Goal: Task Accomplishment & Management: Manage account settings

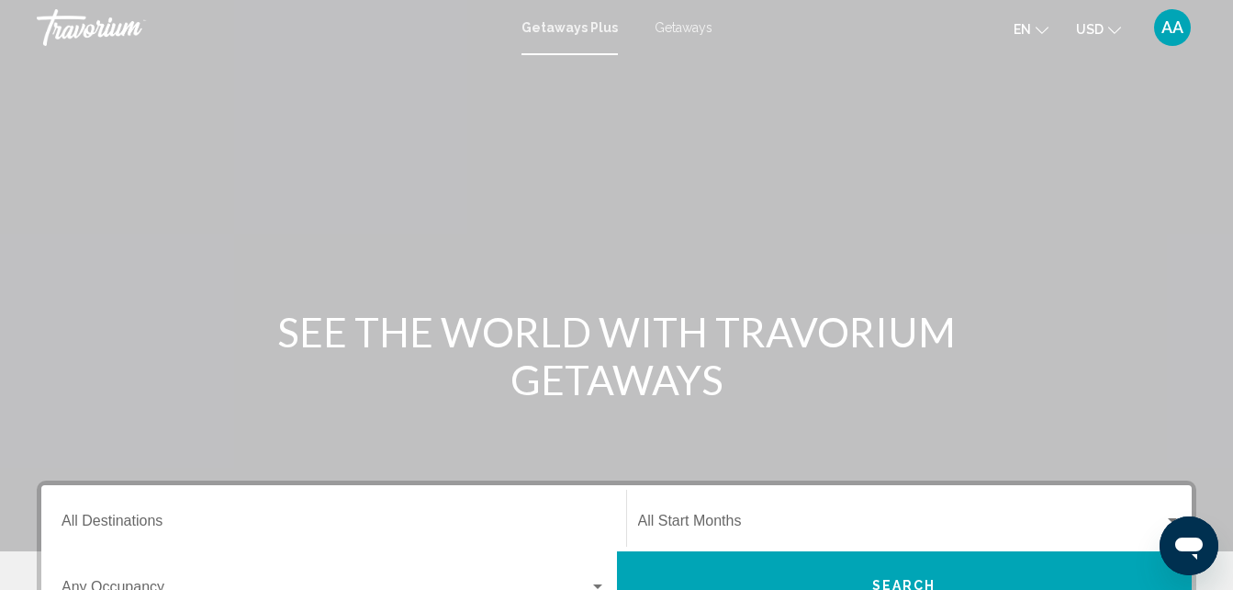
click at [151, 534] on div "Destination All Destinations" at bounding box center [334, 518] width 545 height 58
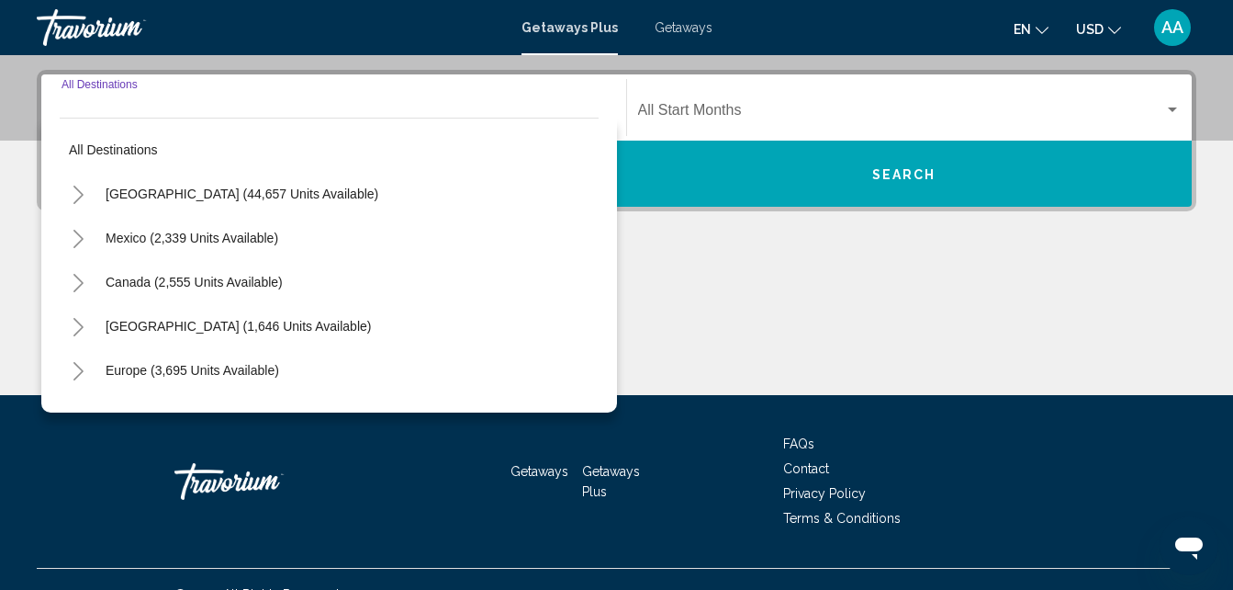
scroll to position [421, 0]
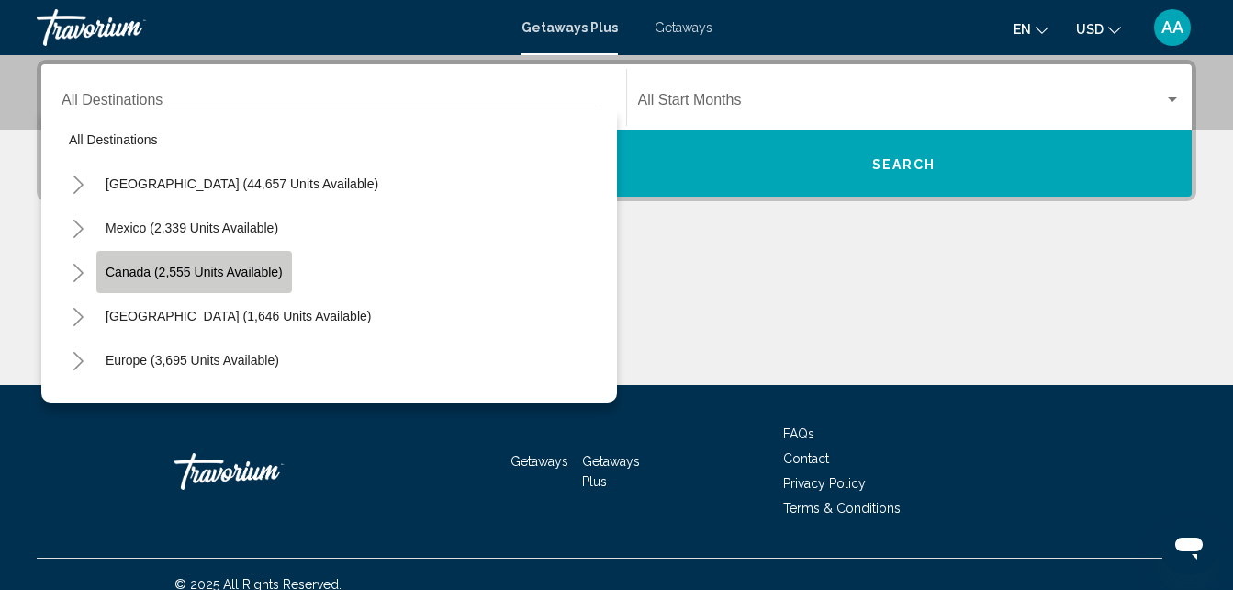
click at [205, 262] on button "Canada (2,555 units available)" at bounding box center [194, 272] width 196 height 42
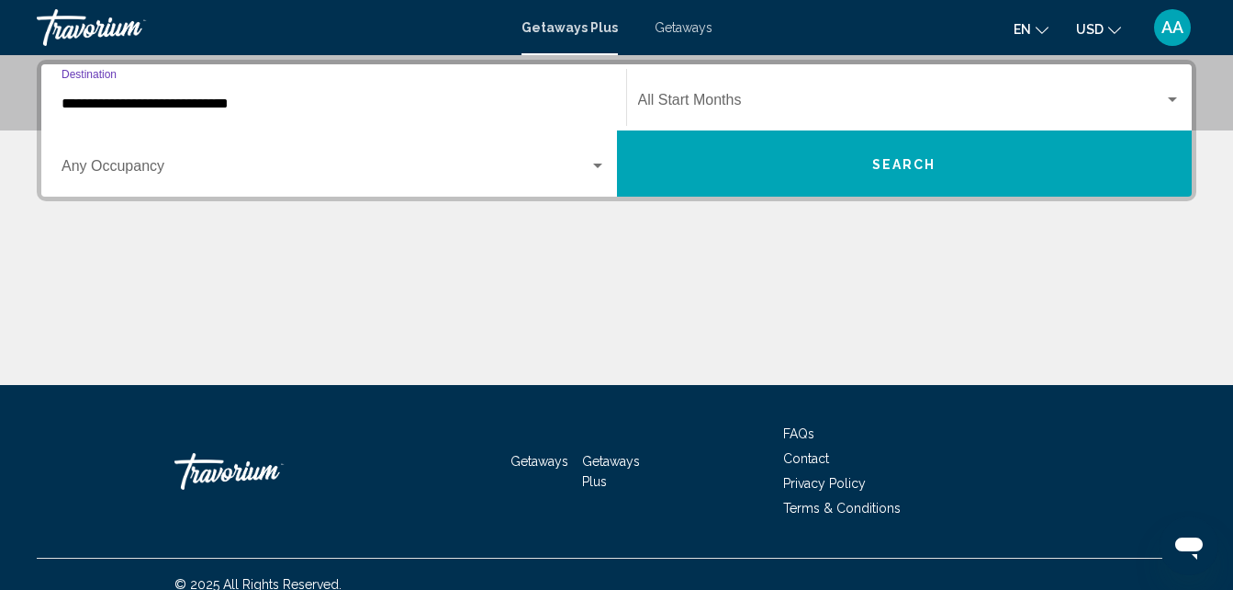
click at [268, 109] on input "**********" at bounding box center [334, 103] width 545 height 17
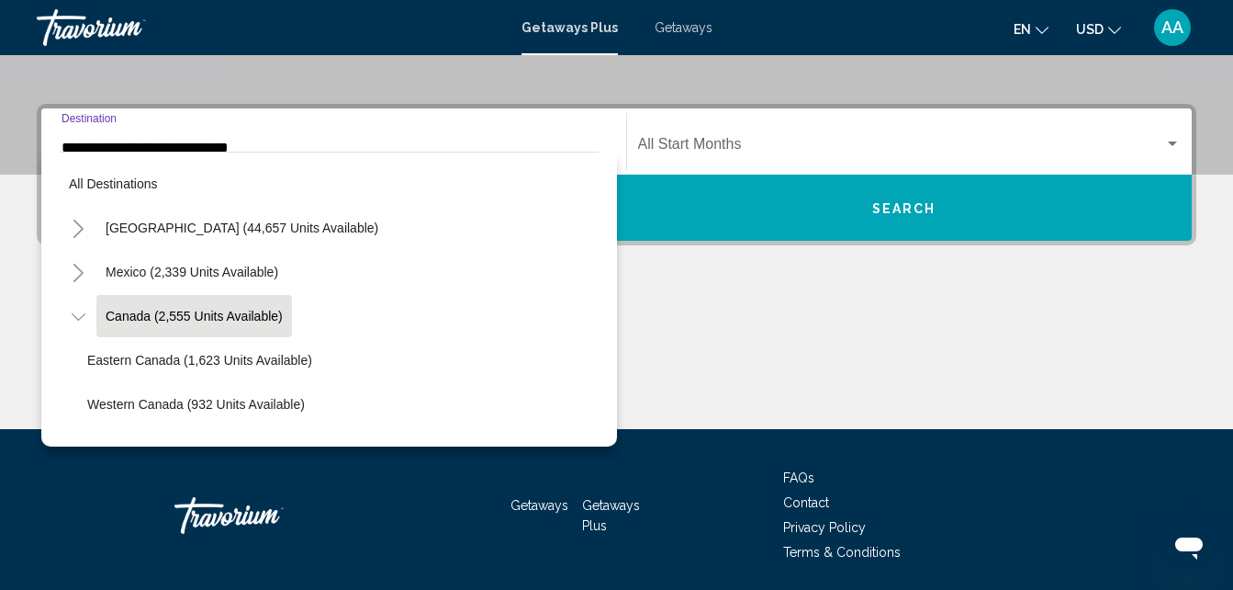
scroll to position [21, 0]
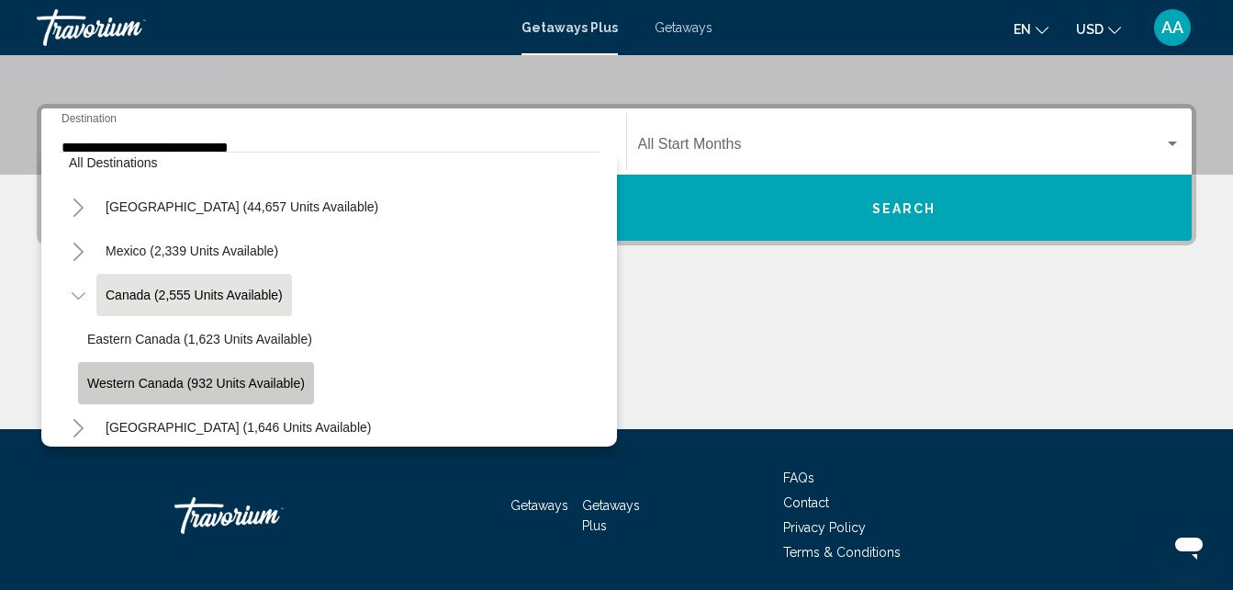
click at [247, 388] on span "Western Canada (932 units available)" at bounding box center [196, 383] width 218 height 15
type input "**********"
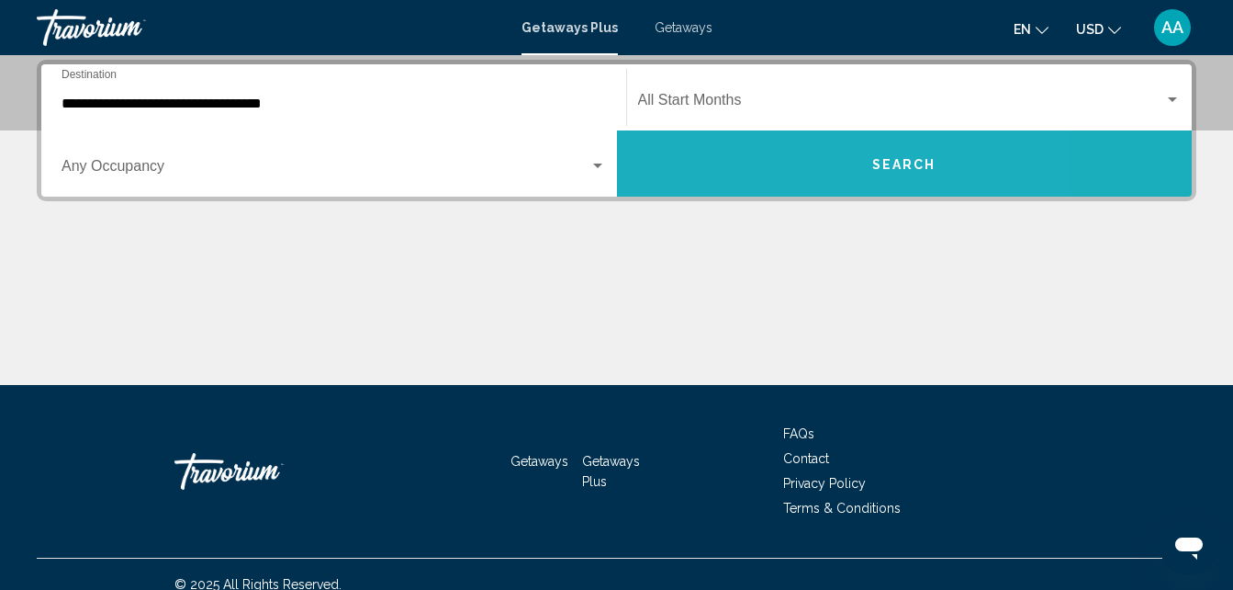
click at [782, 181] on button "Search" at bounding box center [905, 163] width 576 height 66
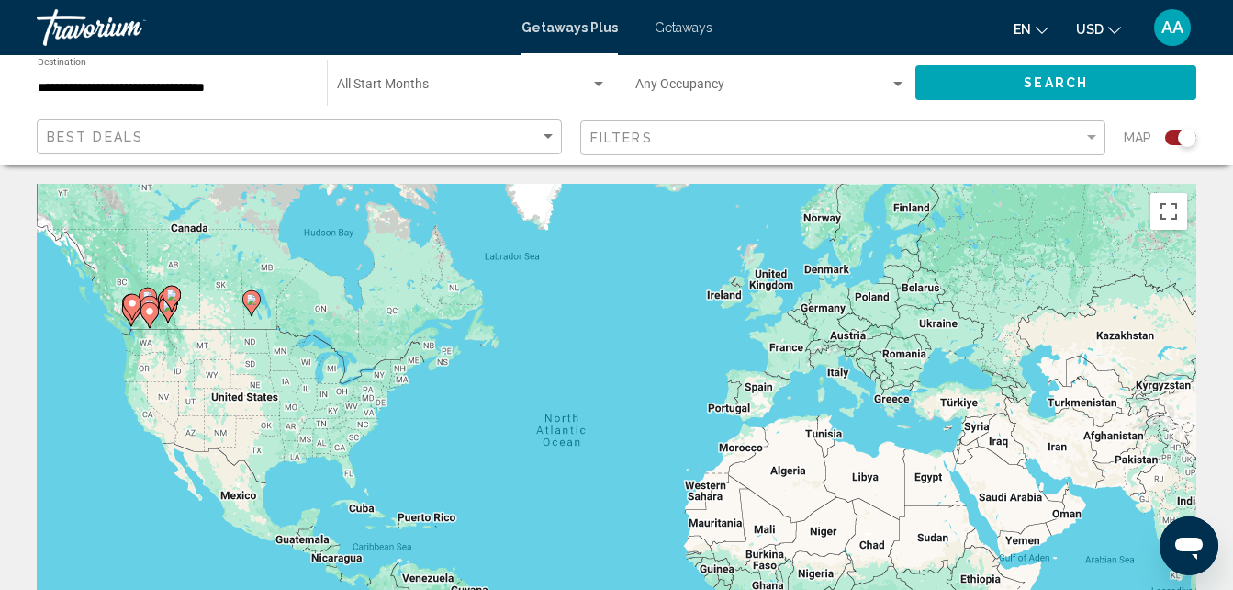
click at [1169, 29] on span "AA" at bounding box center [1173, 27] width 22 height 18
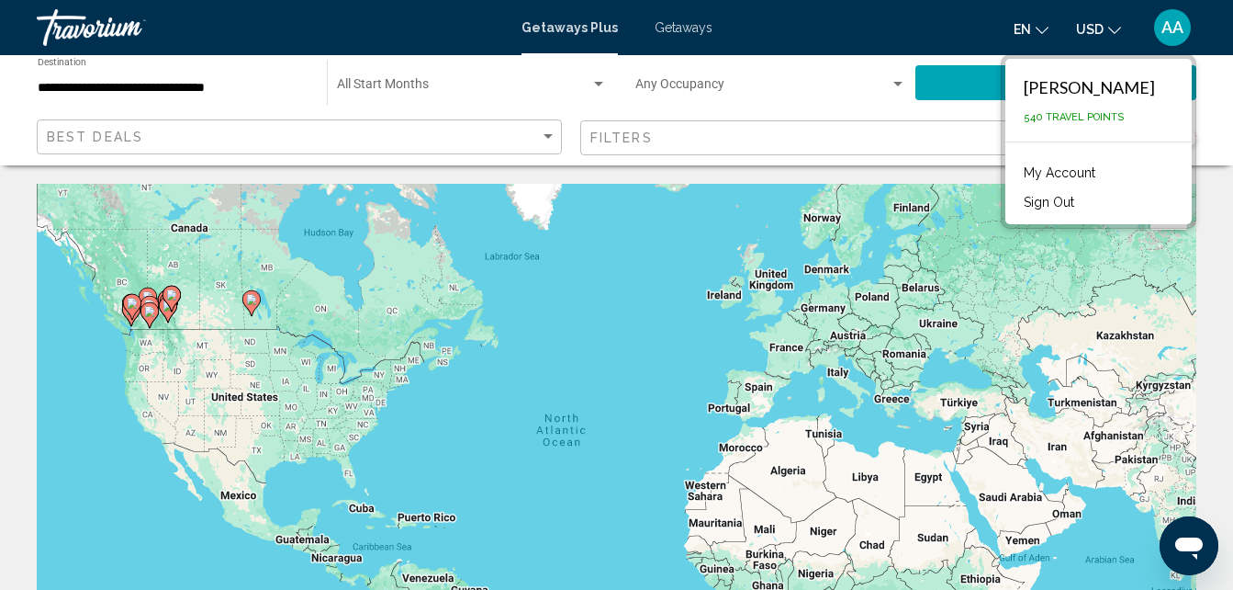
click at [670, 26] on span "Getaways" at bounding box center [684, 27] width 58 height 15
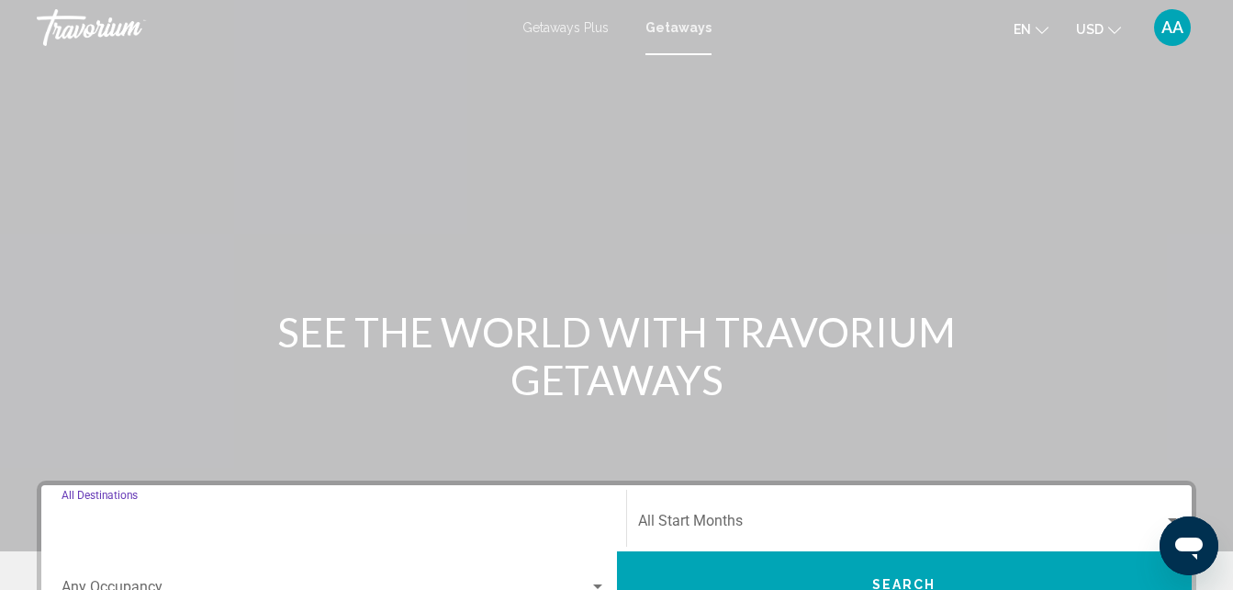
click at [120, 520] on input "Destination All Destinations" at bounding box center [334, 524] width 545 height 17
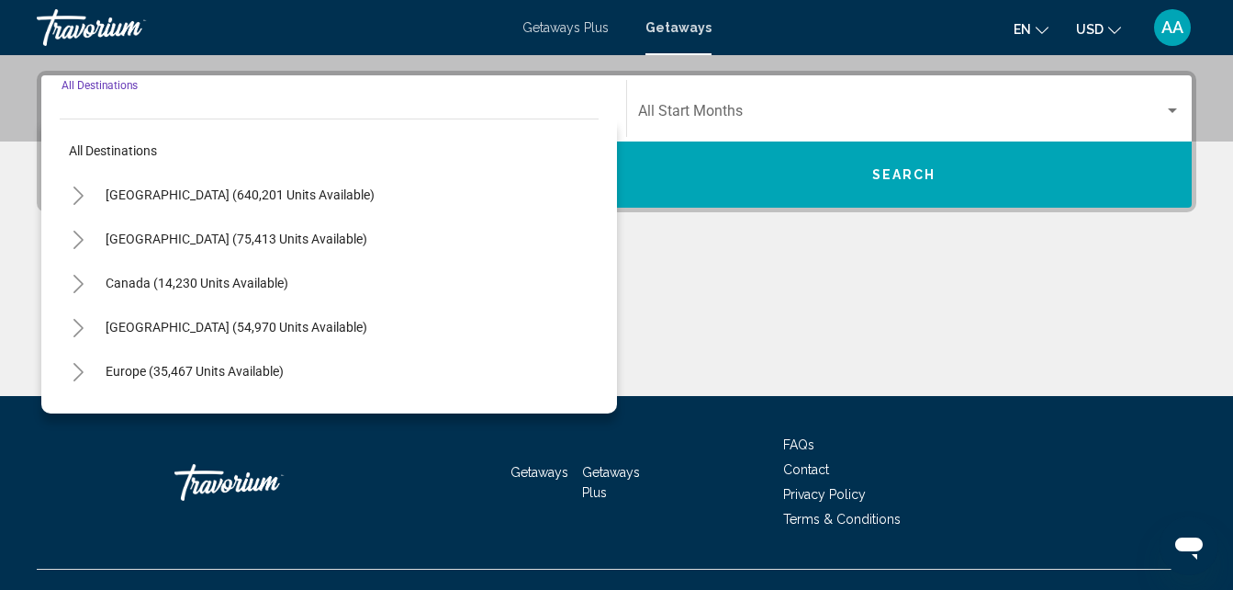
scroll to position [421, 0]
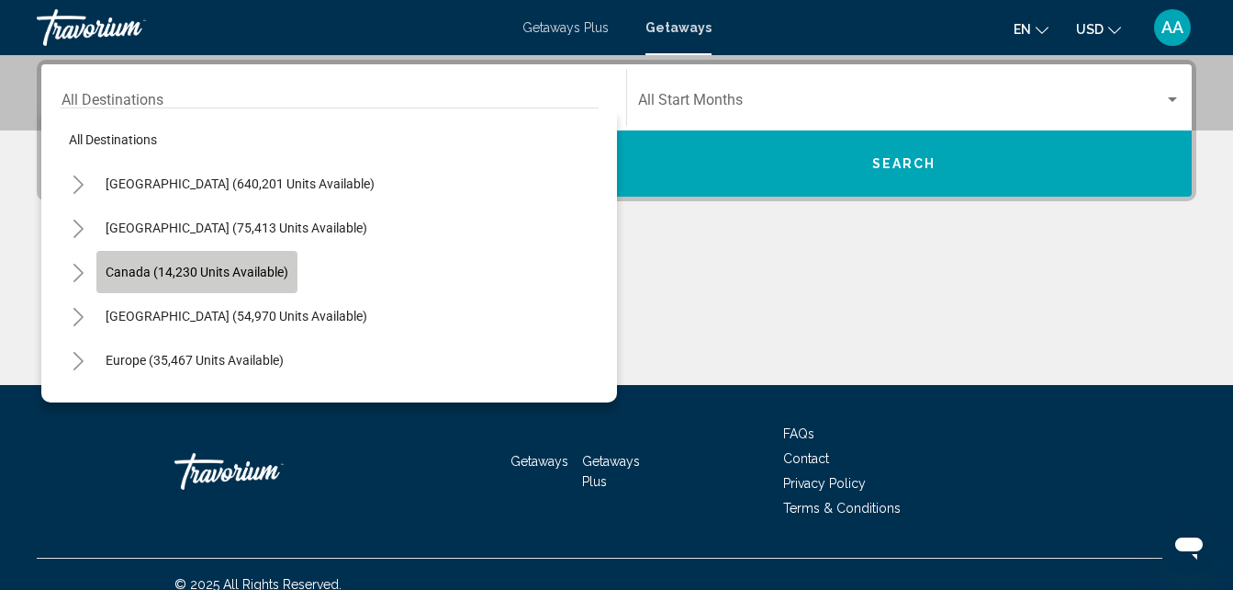
click at [262, 276] on span "Canada (14,230 units available)" at bounding box center [197, 271] width 183 height 15
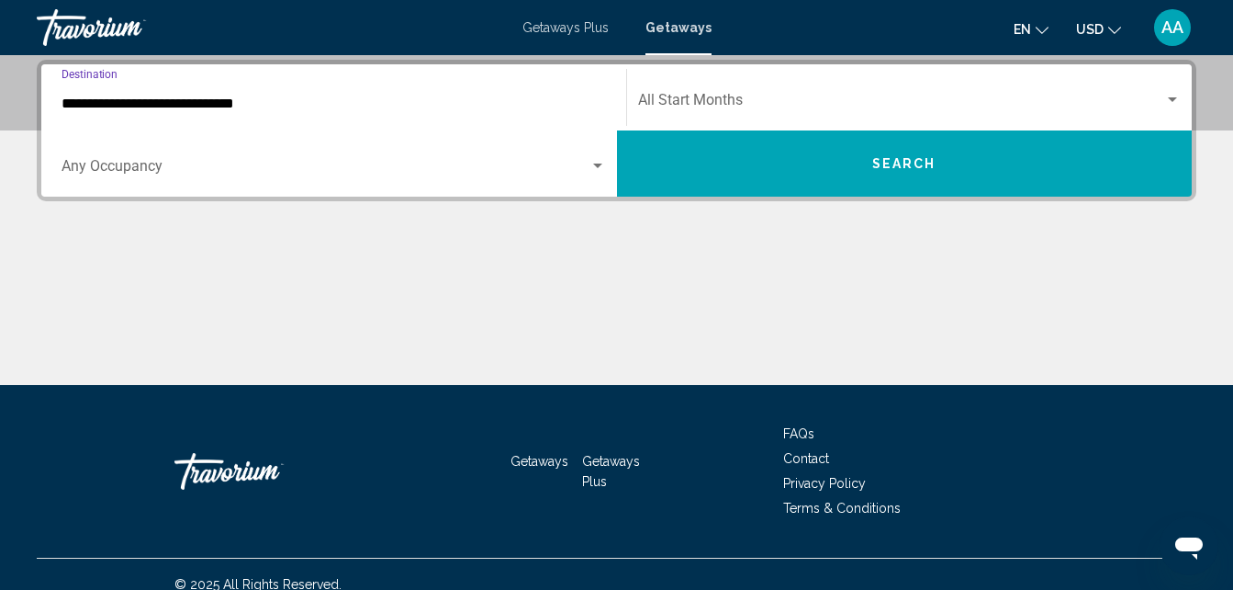
click at [391, 104] on input "**********" at bounding box center [334, 103] width 545 height 17
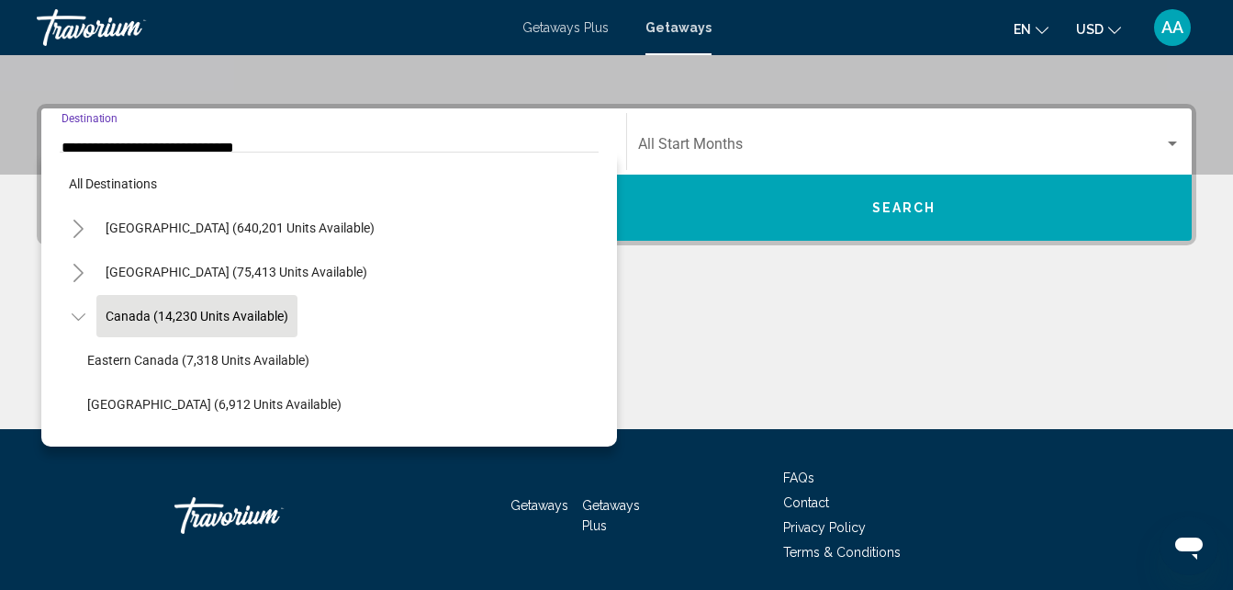
scroll to position [21, 0]
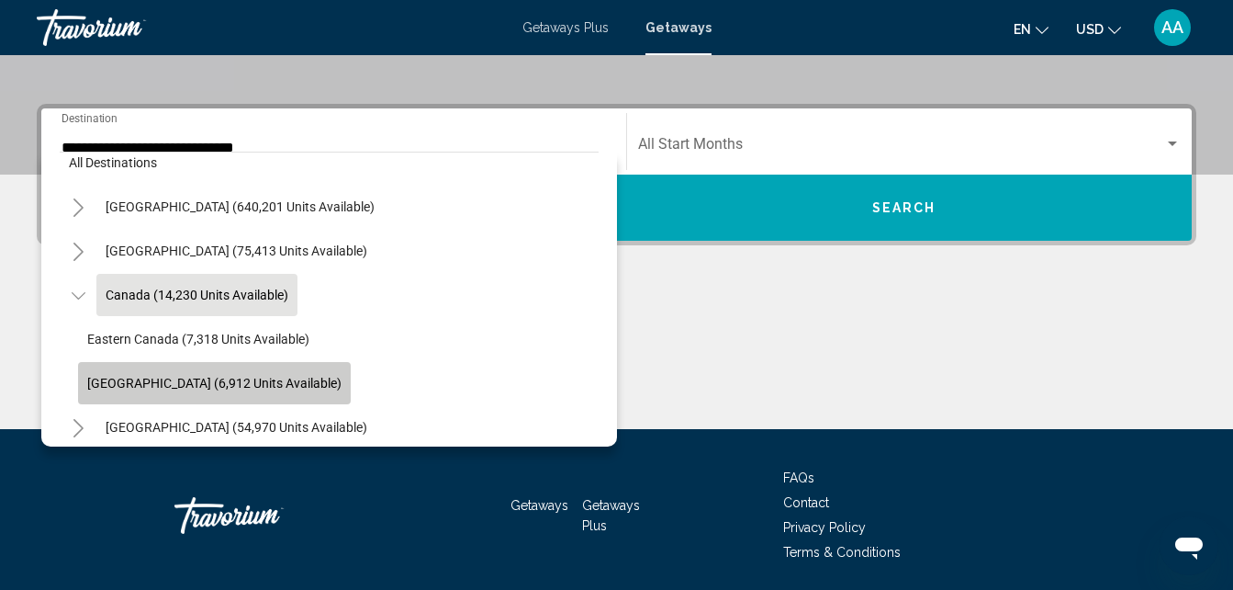
click at [242, 384] on span "[GEOGRAPHIC_DATA] (6,912 units available)" at bounding box center [214, 383] width 254 height 15
type input "**********"
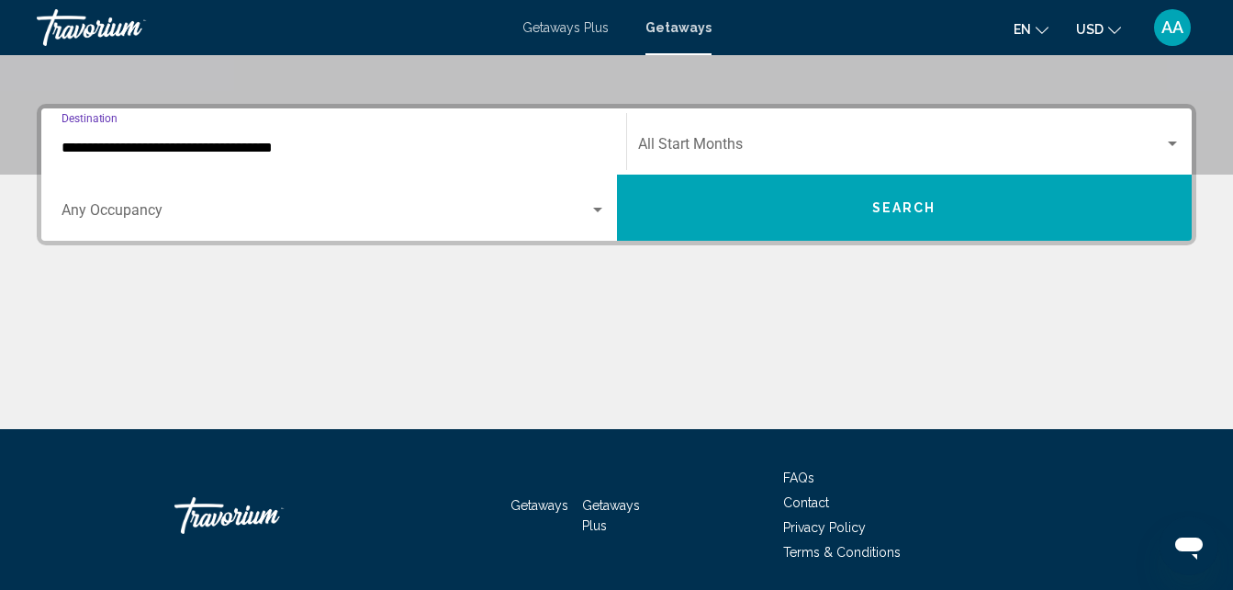
scroll to position [421, 0]
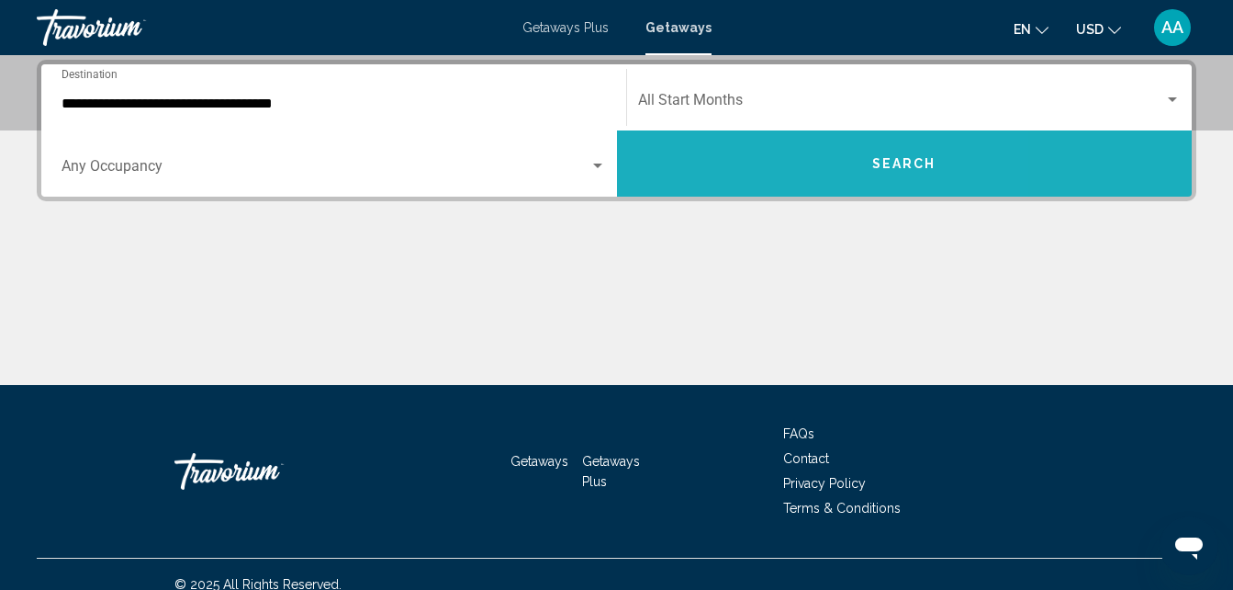
click at [761, 179] on button "Search" at bounding box center [905, 163] width 576 height 66
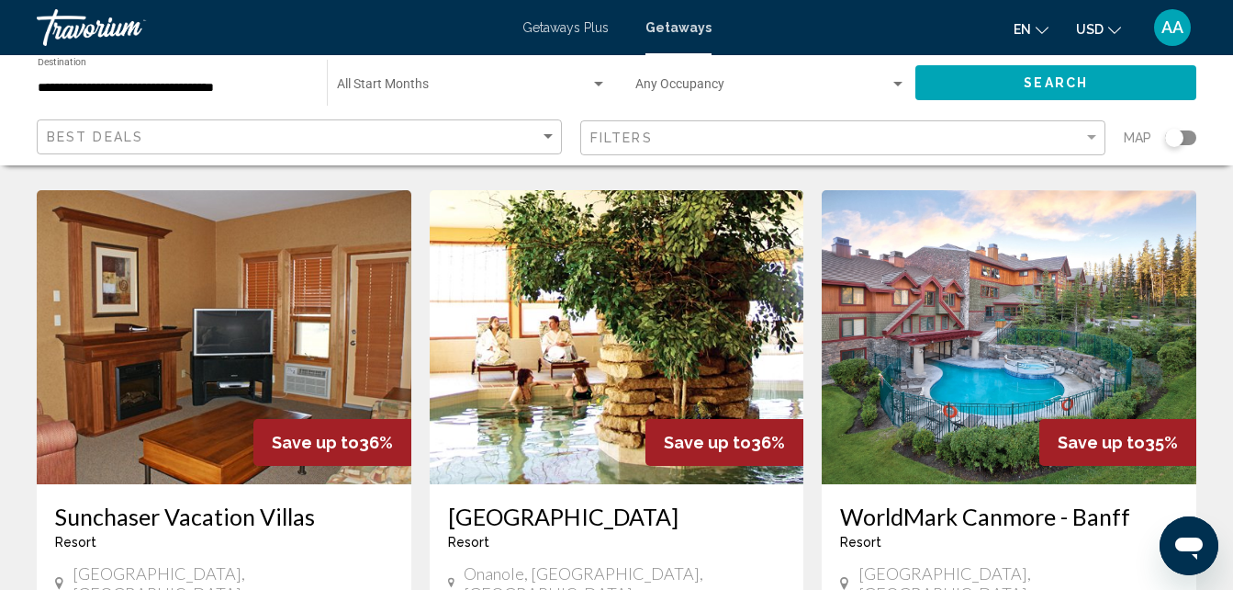
scroll to position [882, 0]
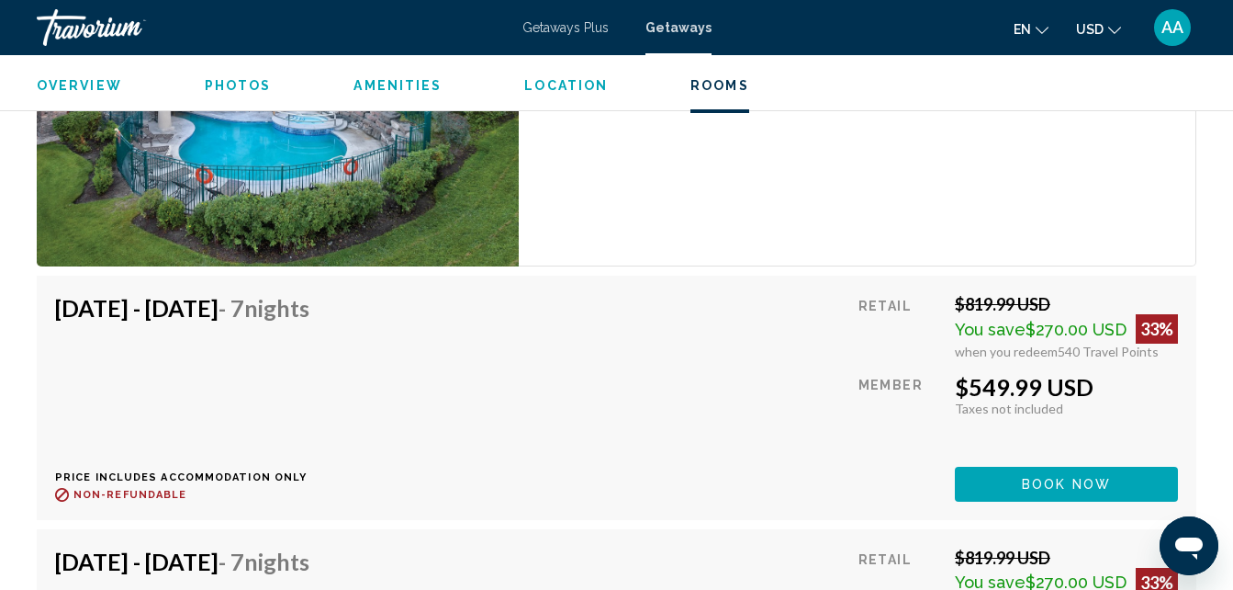
scroll to position [3894, 0]
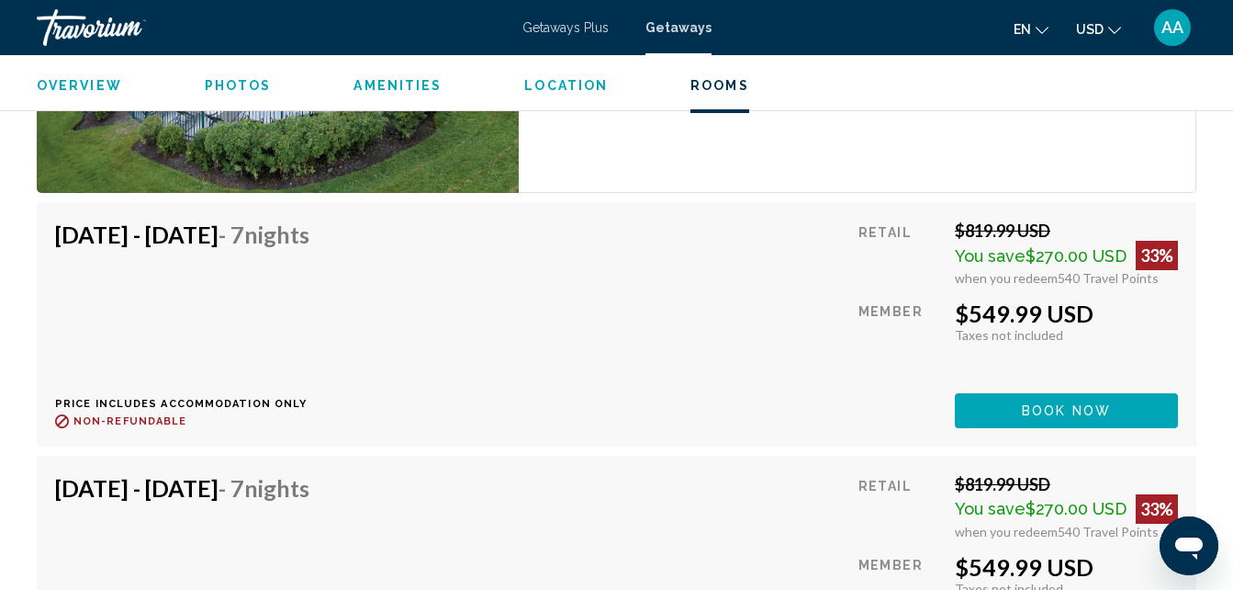
click at [140, 18] on div "Travorium" at bounding box center [129, 27] width 184 height 37
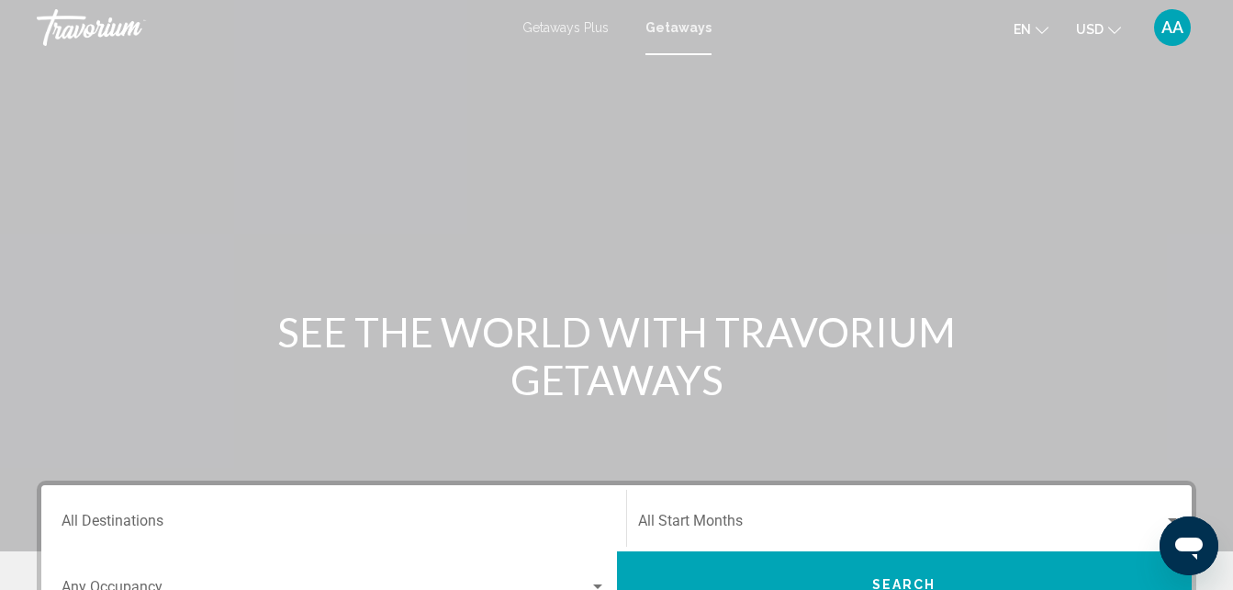
click at [140, 18] on div "Travorium" at bounding box center [129, 27] width 184 height 37
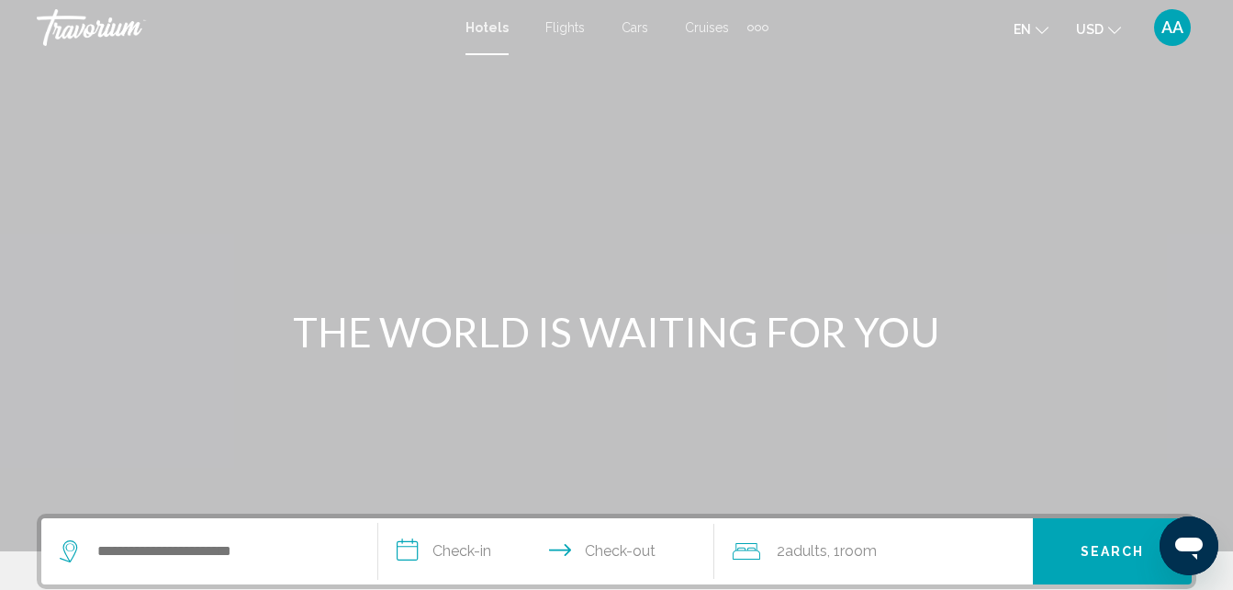
click at [1174, 28] on span "AA" at bounding box center [1173, 27] width 22 height 18
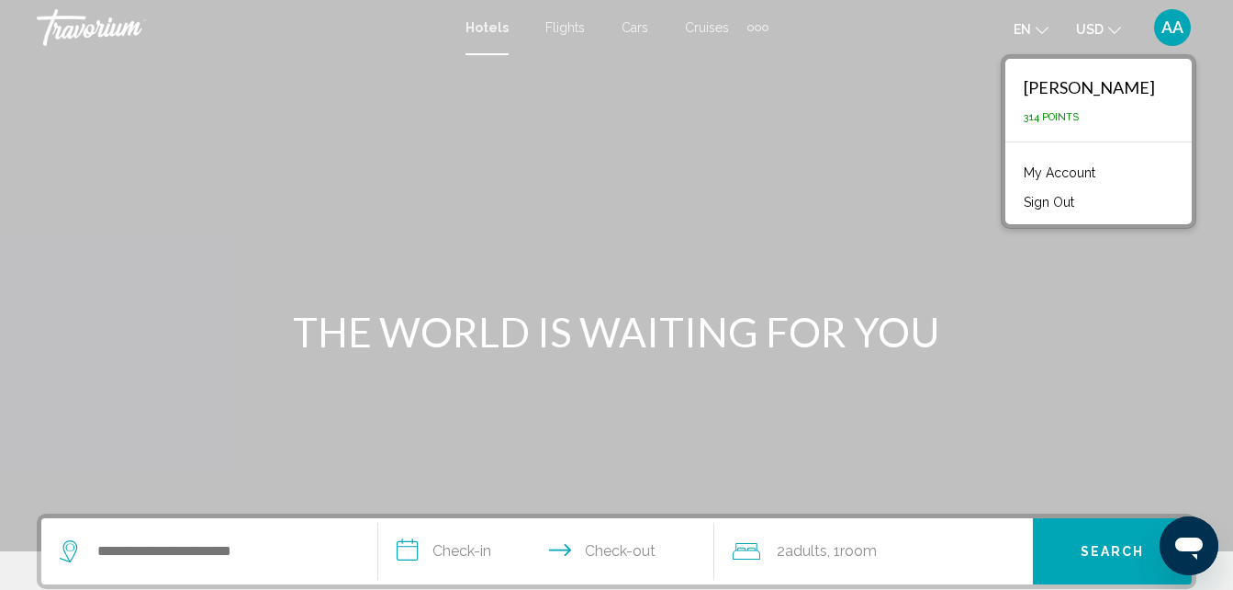
click at [1051, 182] on link "My Account" at bounding box center [1060, 173] width 90 height 24
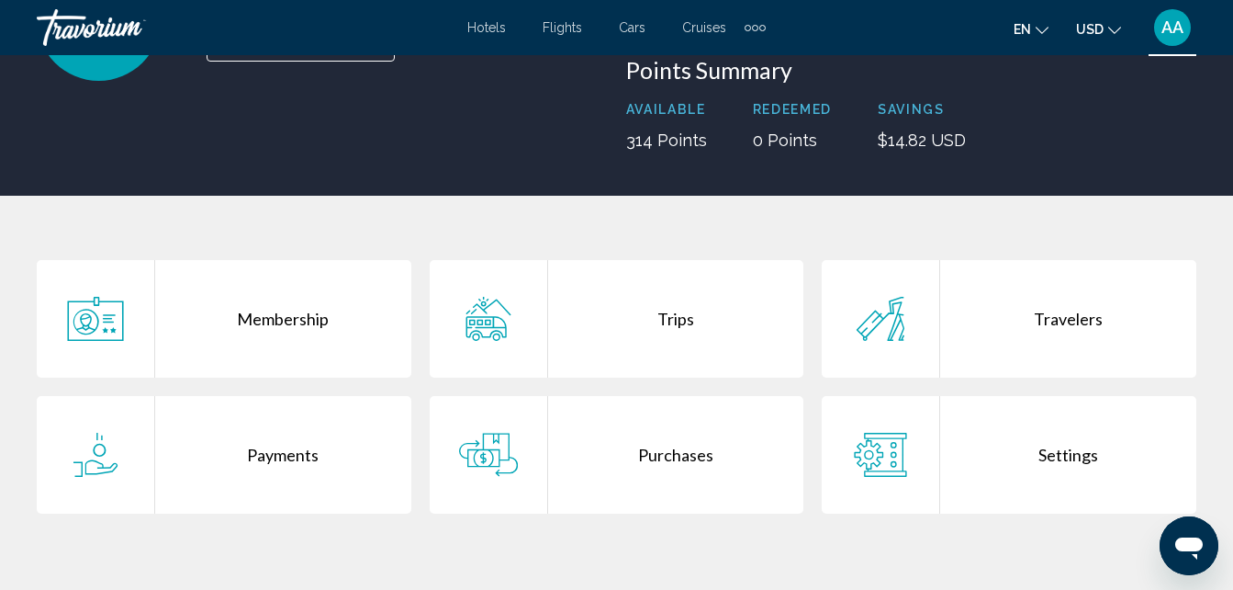
scroll to position [220, 0]
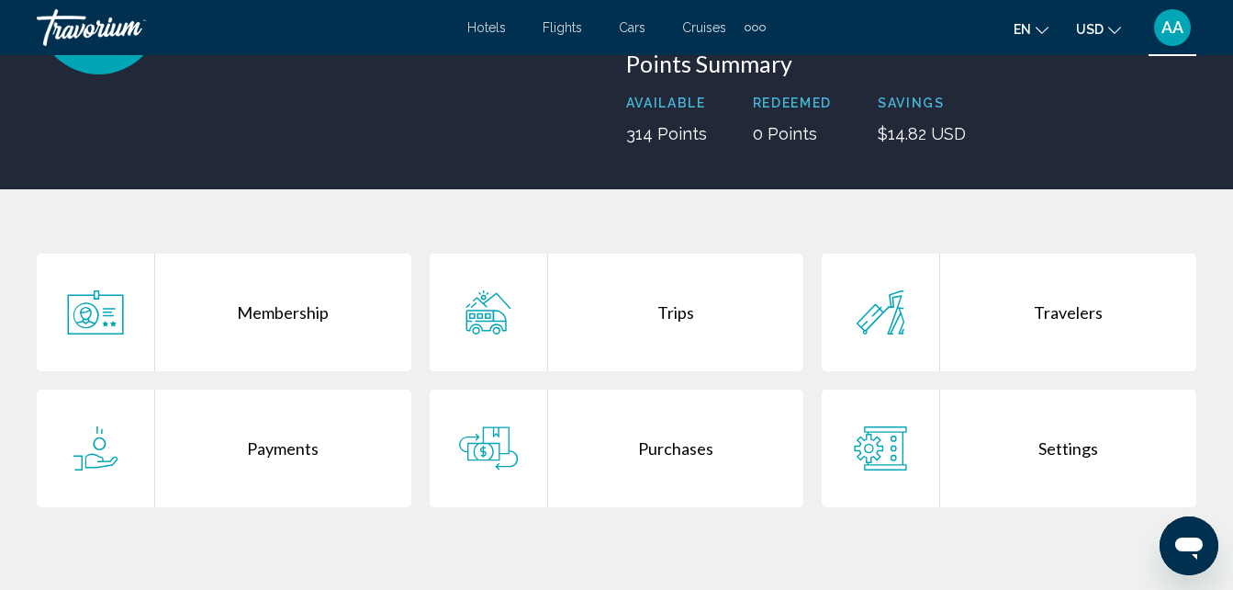
click at [1005, 435] on div "Settings" at bounding box center [1068, 448] width 256 height 118
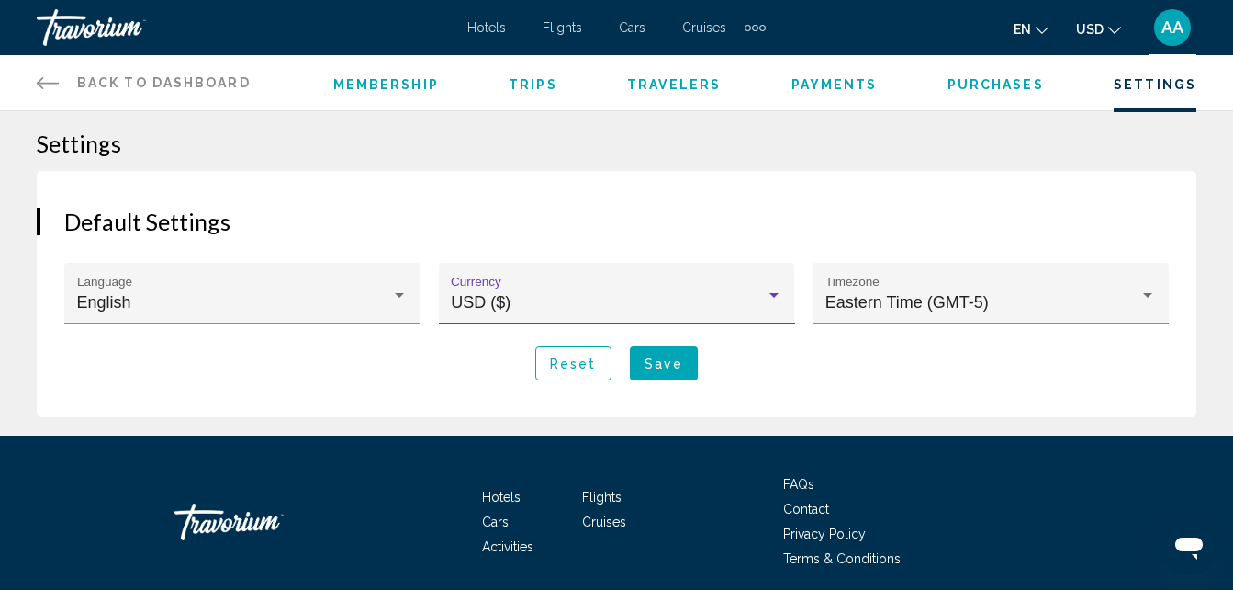
click at [773, 305] on div "USD ($)" at bounding box center [616, 302] width 331 height 18
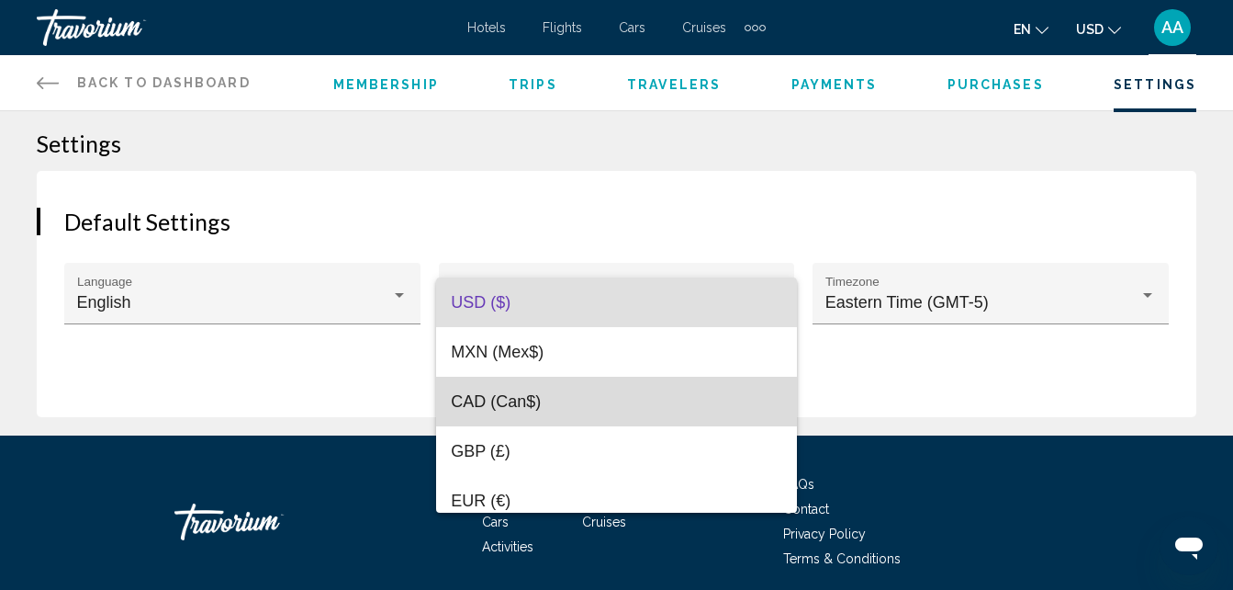
click at [744, 395] on span "CAD (Can$)" at bounding box center [616, 401] width 331 height 50
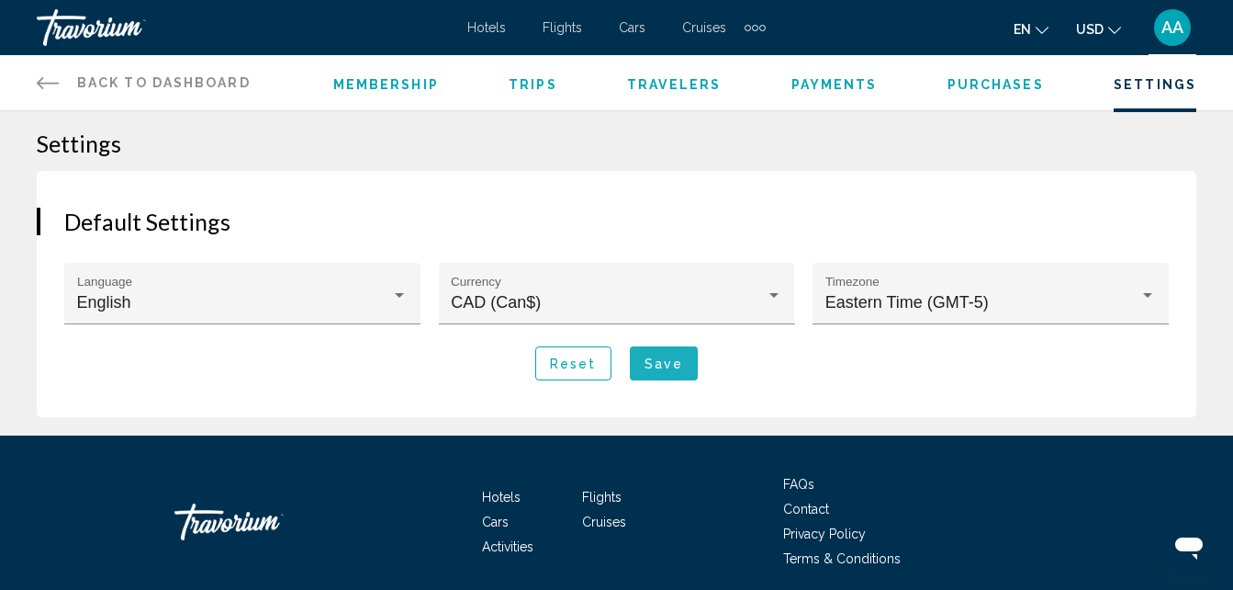
click at [669, 366] on span "Save" at bounding box center [664, 363] width 39 height 15
click at [1066, 309] on div "Eastern Time (GMT-5)" at bounding box center [983, 302] width 315 height 18
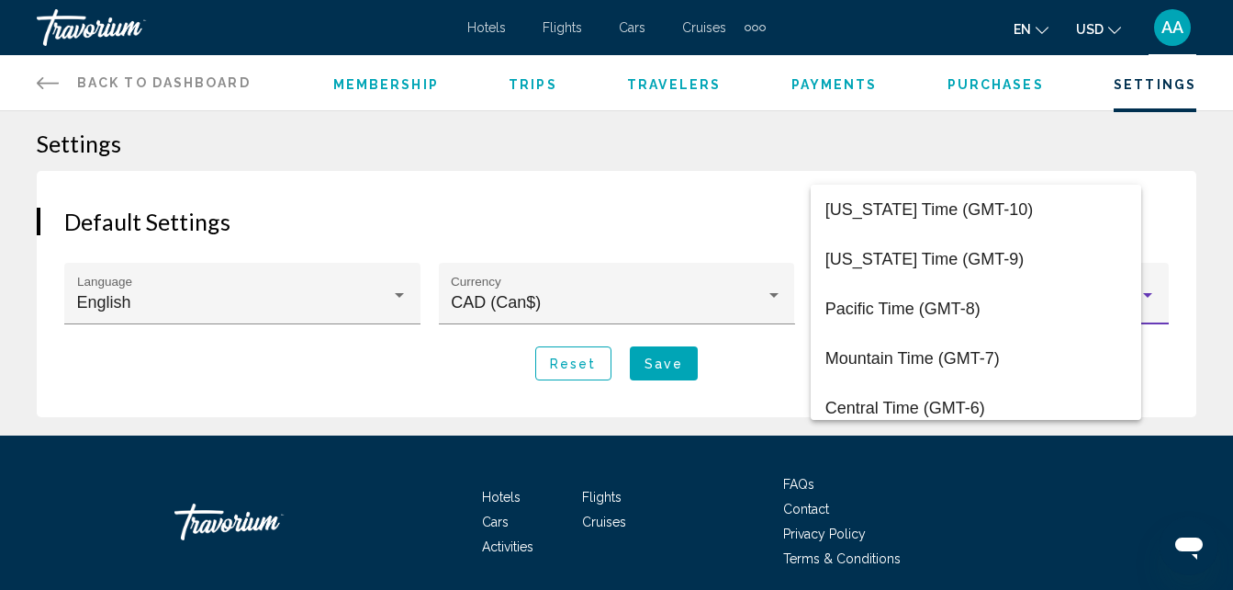
scroll to position [205, 0]
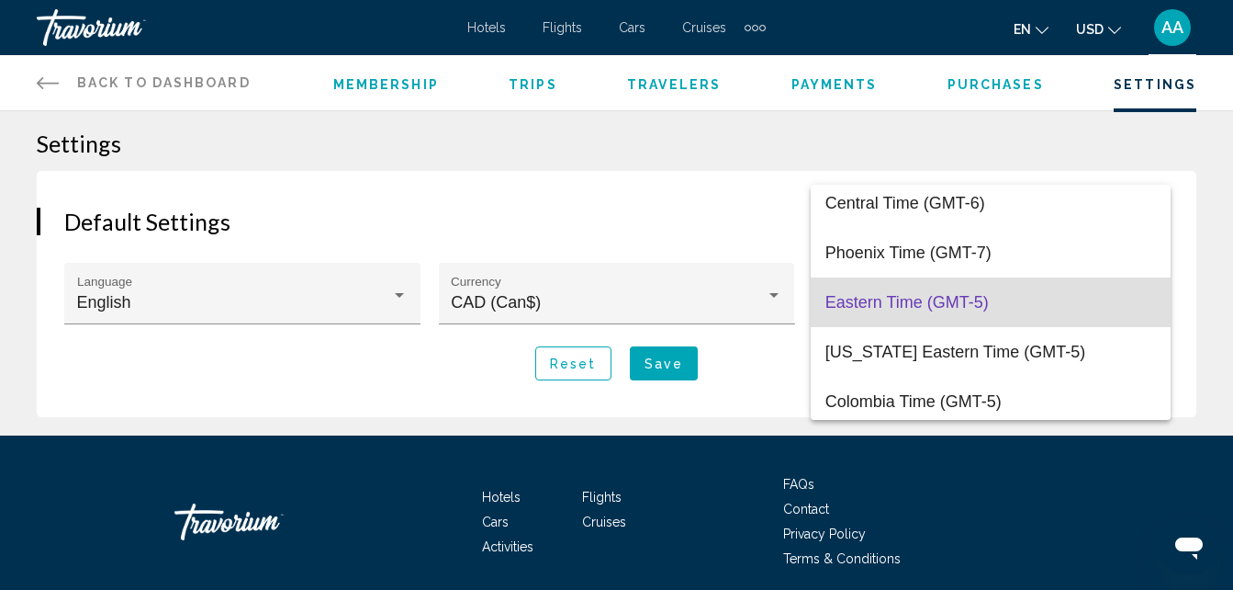
click at [721, 241] on div at bounding box center [616, 295] width 1233 height 590
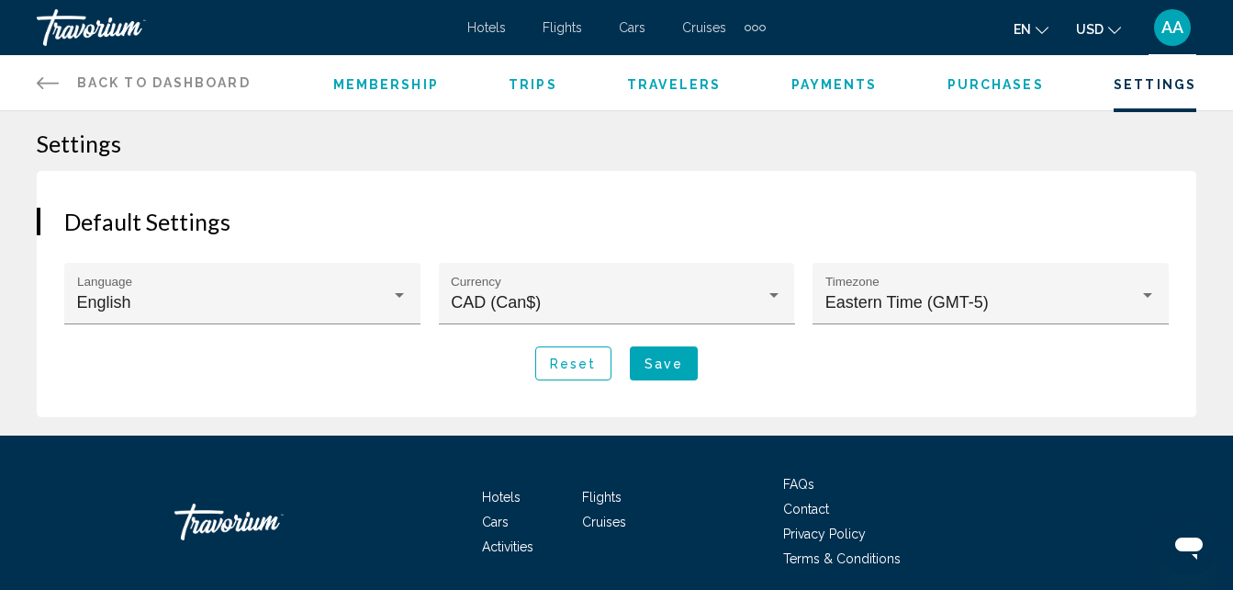
click at [971, 79] on span "Purchases" at bounding box center [996, 84] width 96 height 15
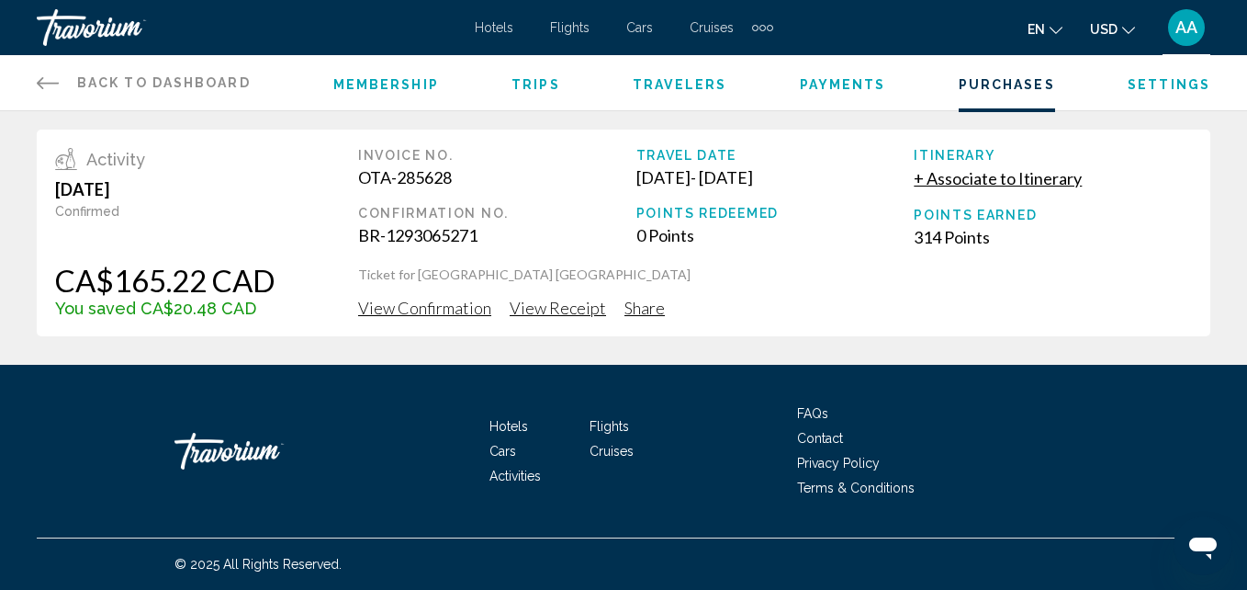
click at [859, 83] on span "Payments" at bounding box center [843, 84] width 86 height 15
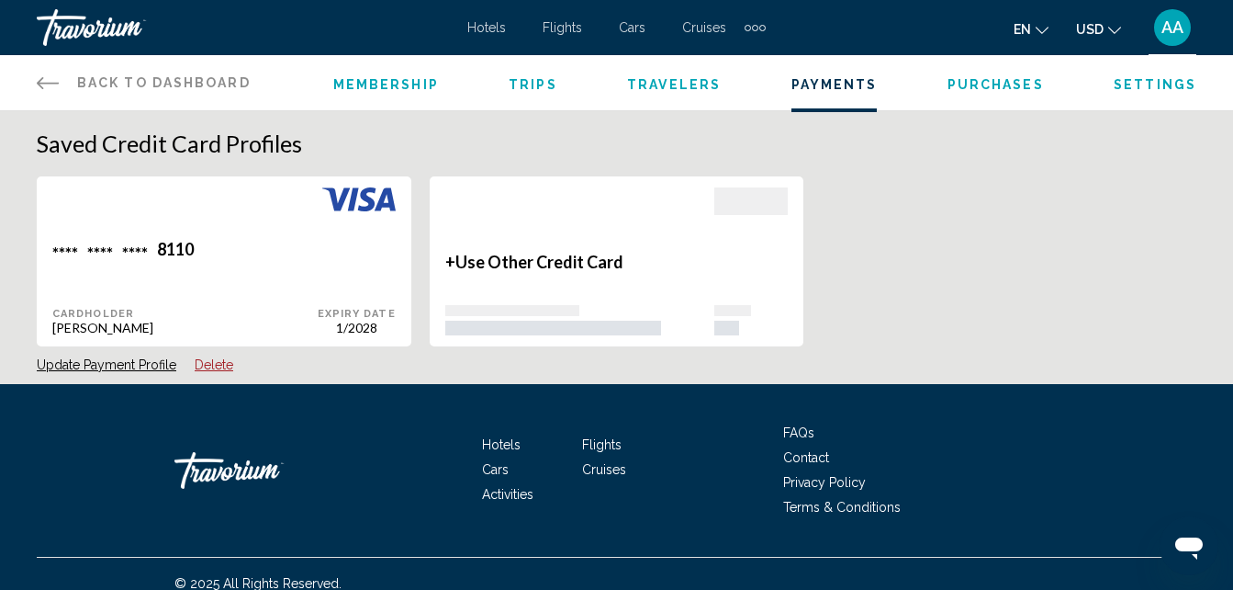
click at [695, 73] on li "Travelers" at bounding box center [674, 83] width 94 height 20
click at [691, 81] on span "Travelers" at bounding box center [674, 84] width 94 height 15
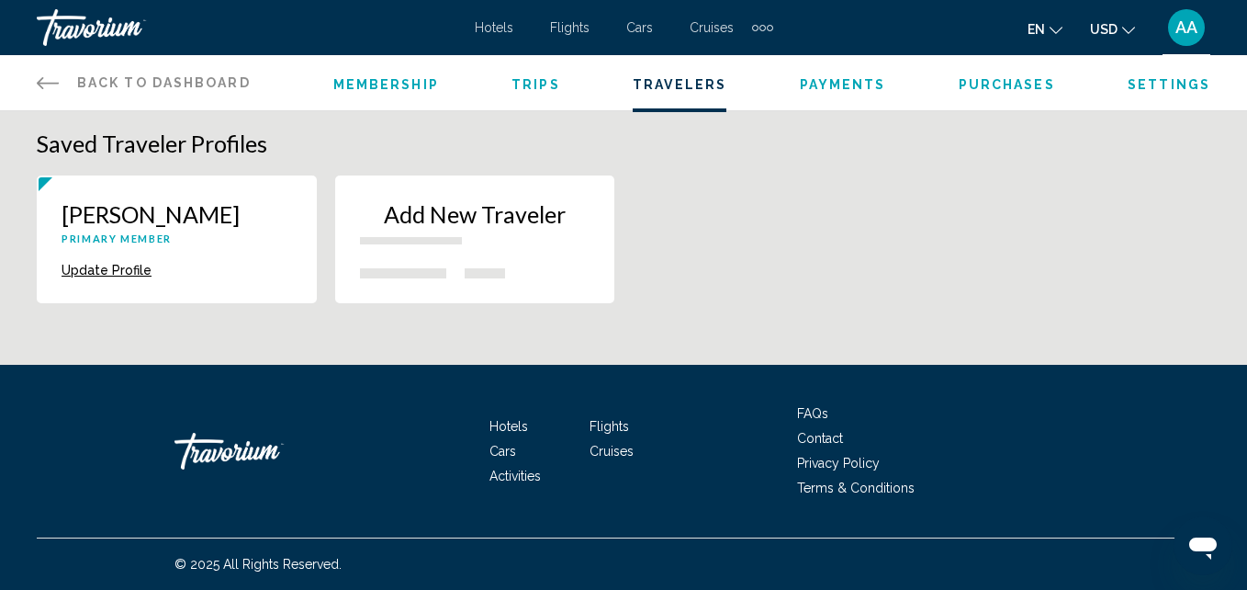
click at [42, 86] on icon "Main content" at bounding box center [48, 83] width 22 height 22
